Goal: Transaction & Acquisition: Purchase product/service

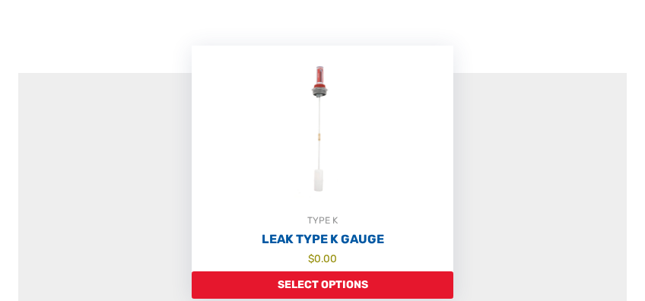
scroll to position [231, 0]
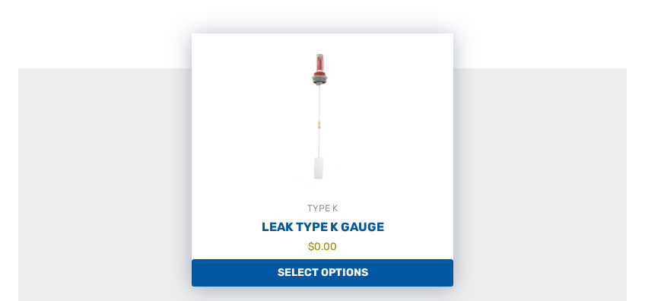
click at [310, 98] on img at bounding box center [322, 116] width 261 height 167
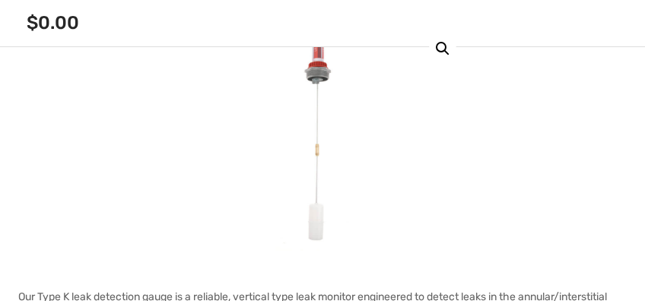
scroll to position [307, 0]
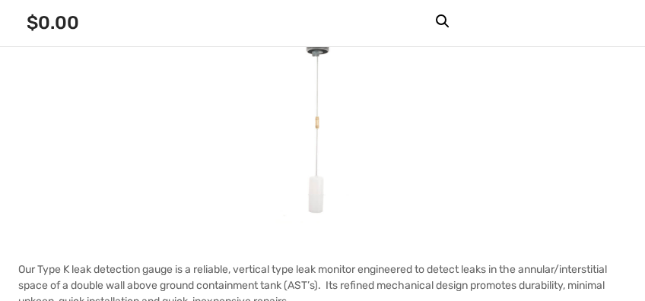
drag, startPoint x: 360, startPoint y: 120, endPoint x: 367, endPoint y: 130, distance: 12.0
click at [367, 130] on img at bounding box center [322, 109] width 93 height 228
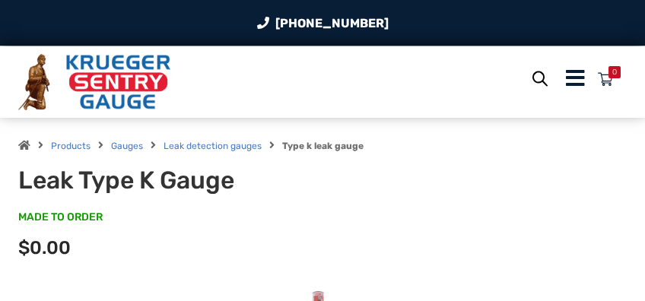
scroll to position [0, 0]
